Goal: Task Accomplishment & Management: Use online tool/utility

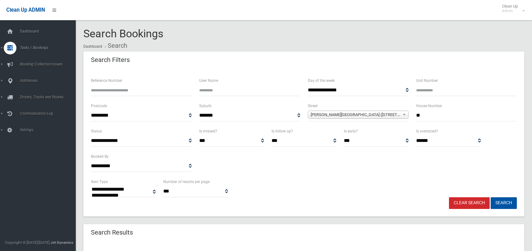
select select
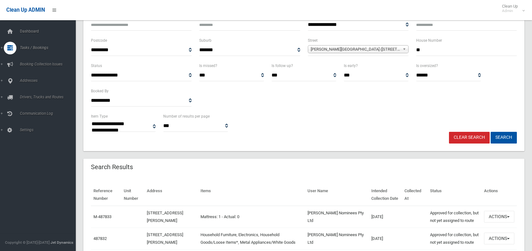
scroll to position [63, 0]
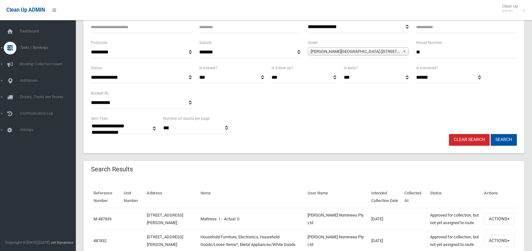
drag, startPoint x: 451, startPoint y: 139, endPoint x: 448, endPoint y: 138, distance: 3.4
click at [450, 139] on link "Clear Search" at bounding box center [469, 140] width 41 height 12
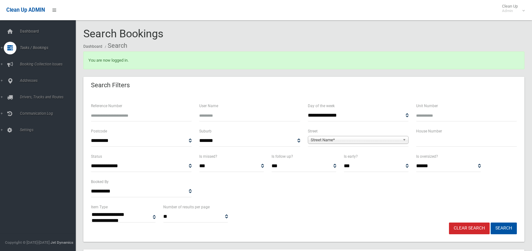
select select
click at [423, 140] on input "text" at bounding box center [466, 141] width 101 height 12
click at [422, 139] on input "*" at bounding box center [466, 141] width 101 height 12
type input "*"
type input "**"
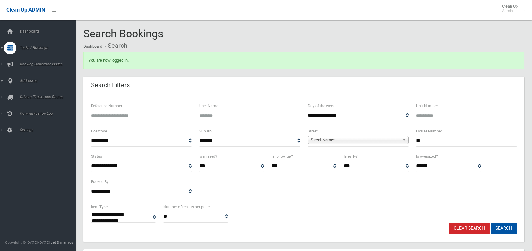
click at [337, 139] on span "Street Name*" at bounding box center [355, 140] width 89 height 8
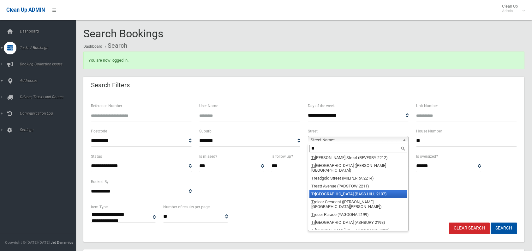
type input "**"
click at [373, 190] on li "Tr ebartha Street (BASS HILL 2197)" at bounding box center [358, 194] width 98 height 8
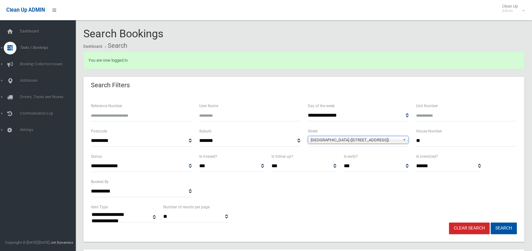
click at [427, 145] on input "**" at bounding box center [466, 141] width 101 height 12
type input "*"
type input "***"
click at [491, 222] on button "Search" at bounding box center [504, 228] width 26 height 12
click at [495, 226] on button "Search" at bounding box center [504, 228] width 26 height 12
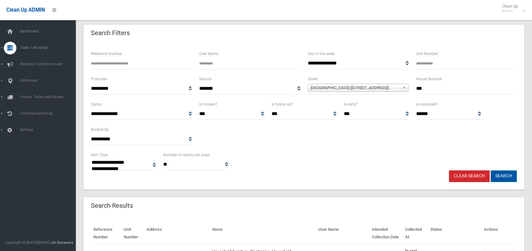
scroll to position [63, 0]
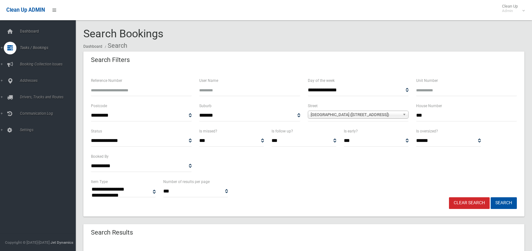
select select
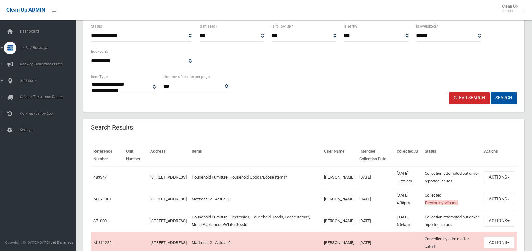
scroll to position [95, 0]
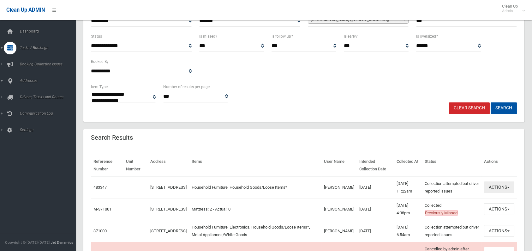
click at [492, 190] on button "Actions" at bounding box center [499, 187] width 30 height 12
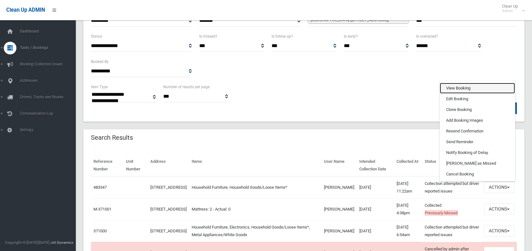
click at [469, 91] on link "View Booking" at bounding box center [477, 88] width 75 height 11
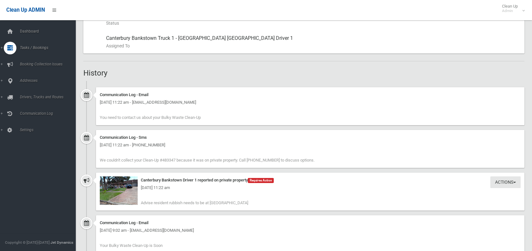
scroll to position [347, 0]
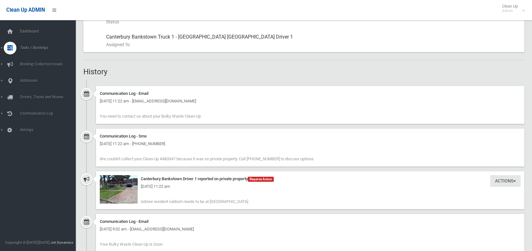
click at [121, 186] on div "Tuesday 23rd September 2025 - 11:22 am" at bounding box center [310, 186] width 421 height 8
click at [122, 186] on div "Tuesday 23rd September 2025 - 11:22 am" at bounding box center [310, 186] width 421 height 8
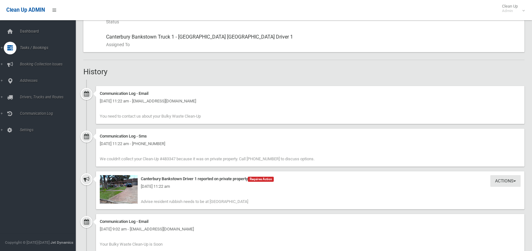
click at [122, 186] on div "Tuesday 23rd September 2025 - 11:22 am" at bounding box center [310, 186] width 421 height 8
click at [131, 186] on div "Tuesday 23rd September 2025 - 11:22 am" at bounding box center [310, 186] width 421 height 8
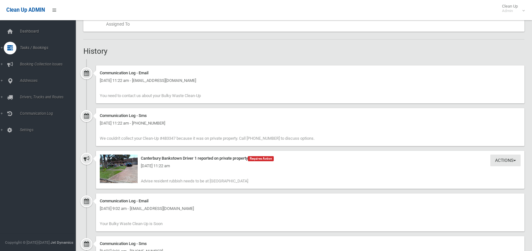
scroll to position [379, 0]
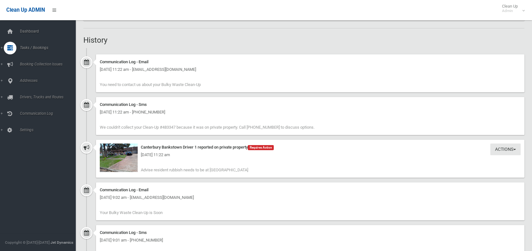
click at [115, 156] on div "Tuesday 23rd September 2025 - 11:22 am" at bounding box center [310, 155] width 421 height 8
click at [202, 148] on div "Canterbury Bankstown Driver 1 reported on private property Requires Action" at bounding box center [310, 147] width 421 height 8
click at [130, 160] on img at bounding box center [119, 157] width 38 height 28
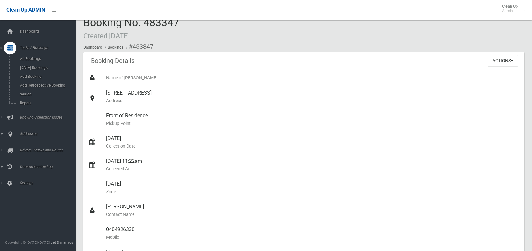
scroll to position [0, 0]
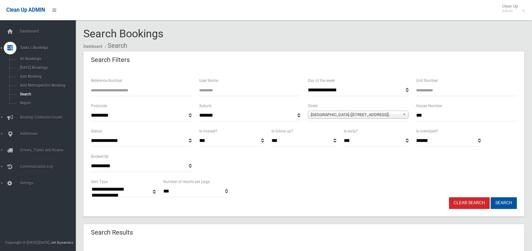
select select
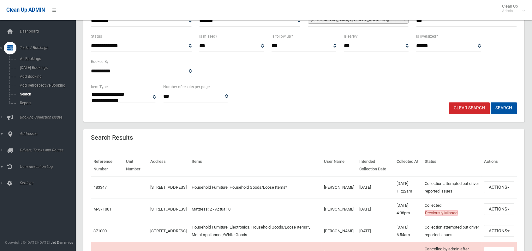
scroll to position [95, 0]
click at [497, 188] on button "Actions" at bounding box center [499, 187] width 30 height 12
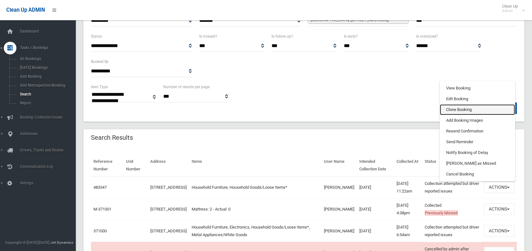
click at [447, 108] on link "Clone Booking" at bounding box center [477, 109] width 75 height 11
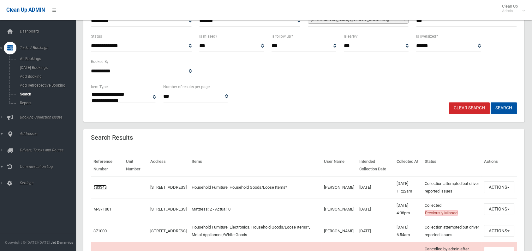
click at [96, 187] on link "483347" at bounding box center [99, 187] width 13 height 5
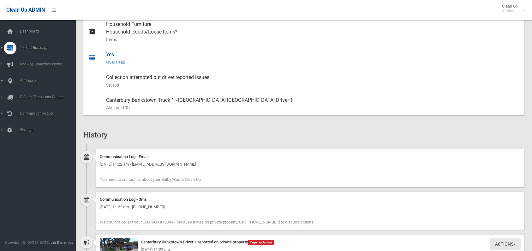
scroll to position [253, 0]
